Goal: Task Accomplishment & Management: Manage account settings

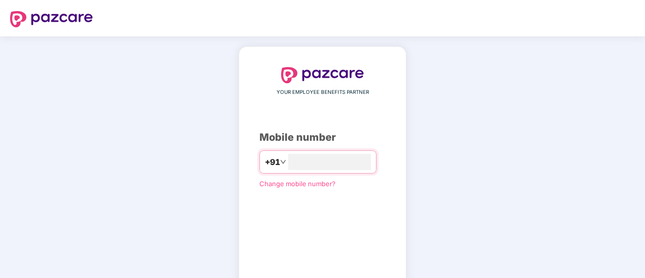
scroll to position [56, 0]
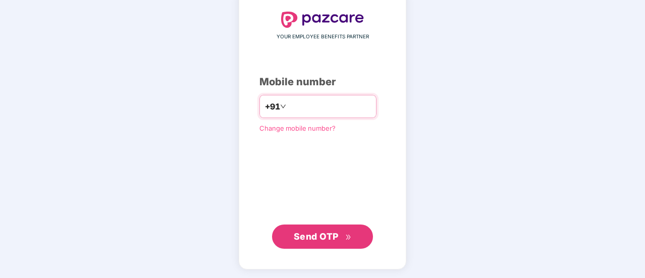
click at [311, 104] on input "*********" at bounding box center [329, 106] width 83 height 16
type input "**********"
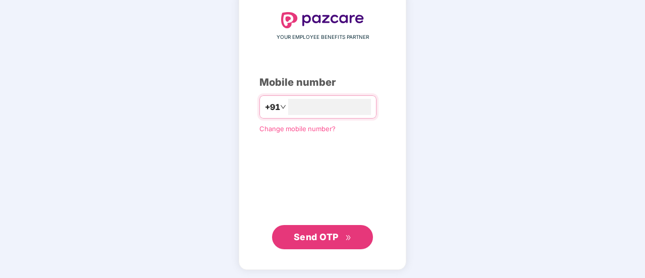
click at [326, 232] on span "Send OTP" at bounding box center [316, 237] width 45 height 11
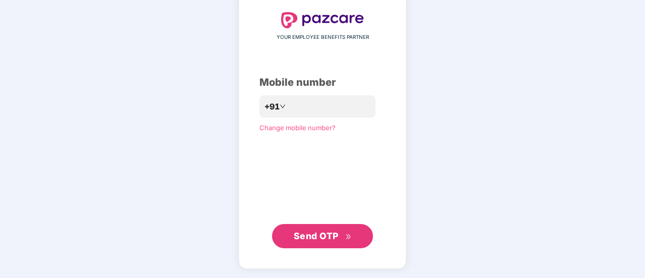
click at [326, 232] on span "Send OTP" at bounding box center [316, 236] width 45 height 11
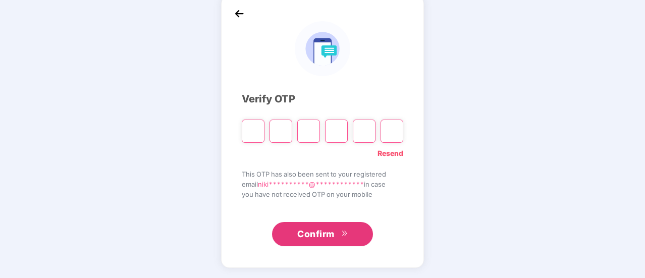
scroll to position [50, 0]
type input "*"
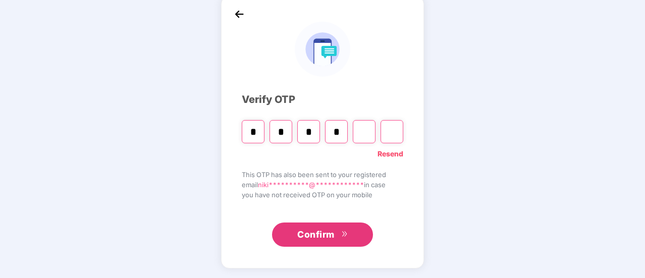
type input "*"
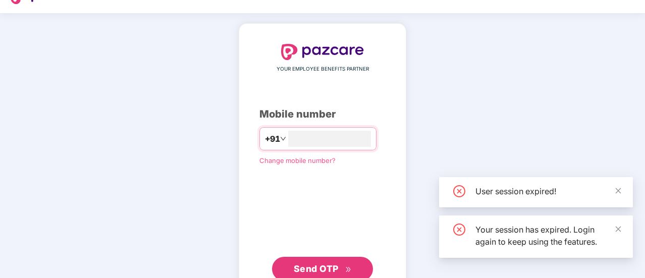
scroll to position [56, 0]
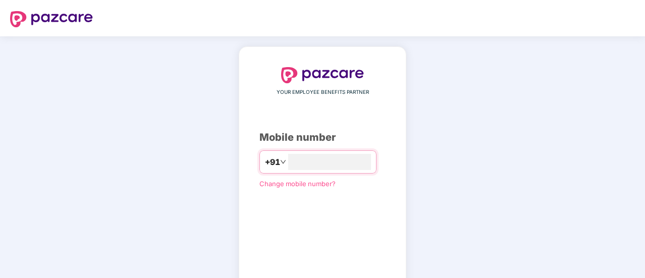
scroll to position [55, 0]
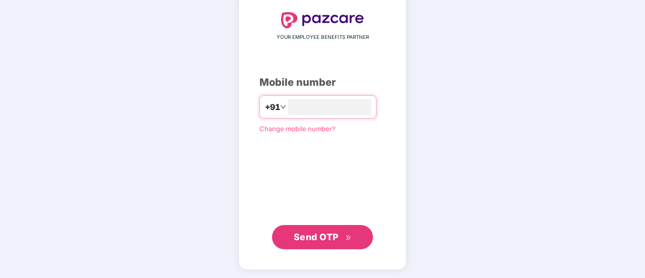
type input "**********"
click at [316, 240] on span "Send OTP" at bounding box center [316, 237] width 45 height 11
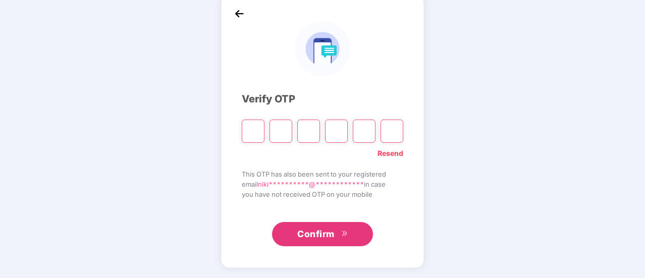
scroll to position [50, 0]
type input "*"
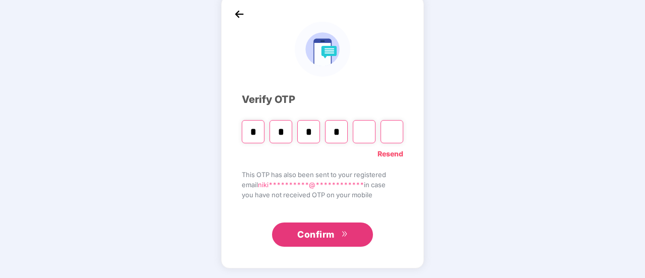
type input "*"
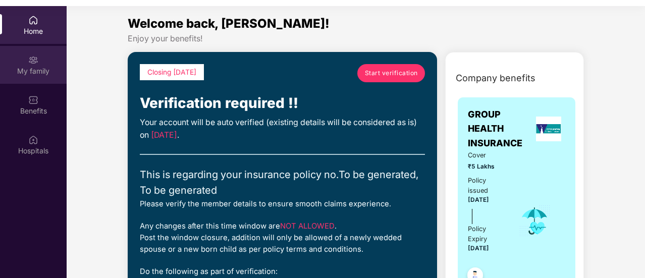
click at [39, 74] on div "My family" at bounding box center [33, 71] width 67 height 10
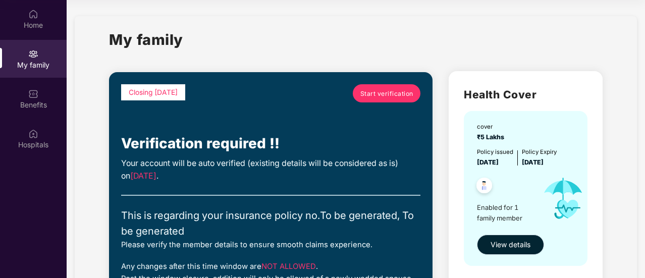
click at [496, 249] on span "View details" at bounding box center [511, 244] width 40 height 11
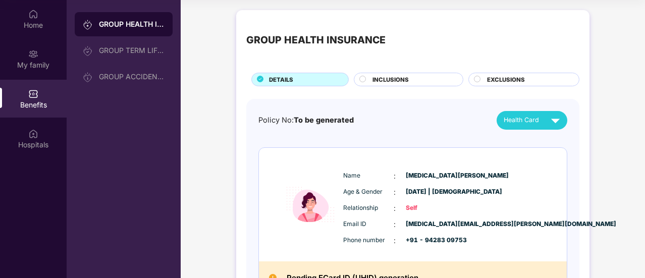
click at [365, 79] on circle at bounding box center [363, 79] width 6 height 6
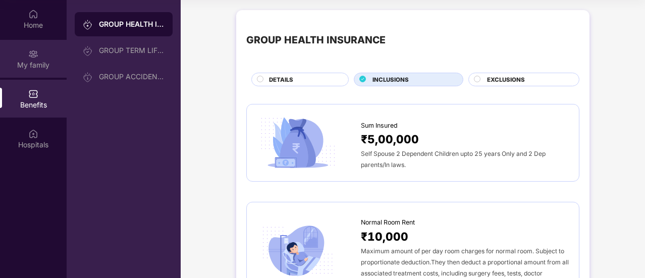
click at [34, 60] on div "My family" at bounding box center [33, 65] width 67 height 10
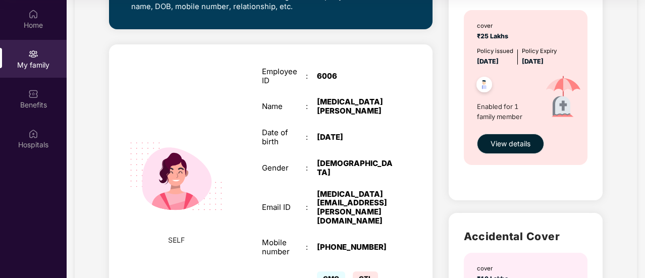
scroll to position [325, 0]
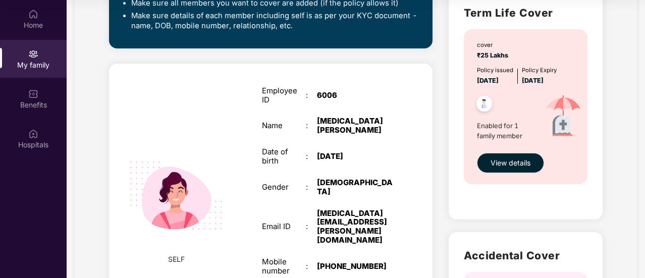
click at [507, 162] on span "View details" at bounding box center [511, 163] width 40 height 11
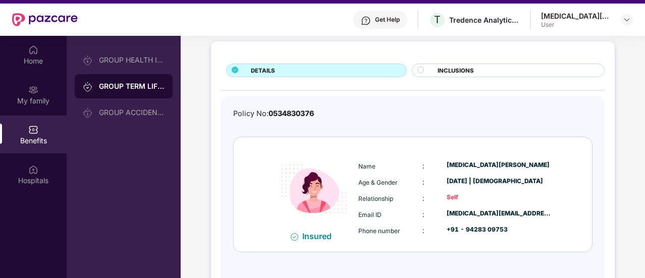
scroll to position [17, 0]
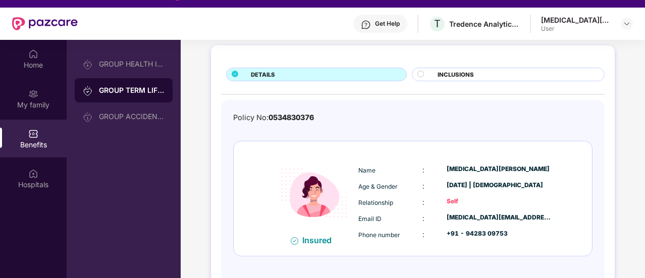
click at [394, 23] on div "Get Help" at bounding box center [387, 24] width 25 height 8
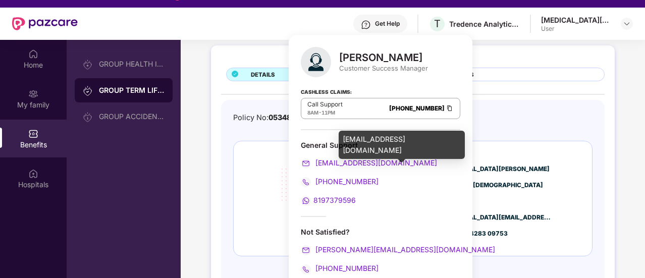
click at [364, 160] on span "[EMAIL_ADDRESS][DOMAIN_NAME]" at bounding box center [376, 163] width 124 height 9
